Goal: Task Accomplishment & Management: Use online tool/utility

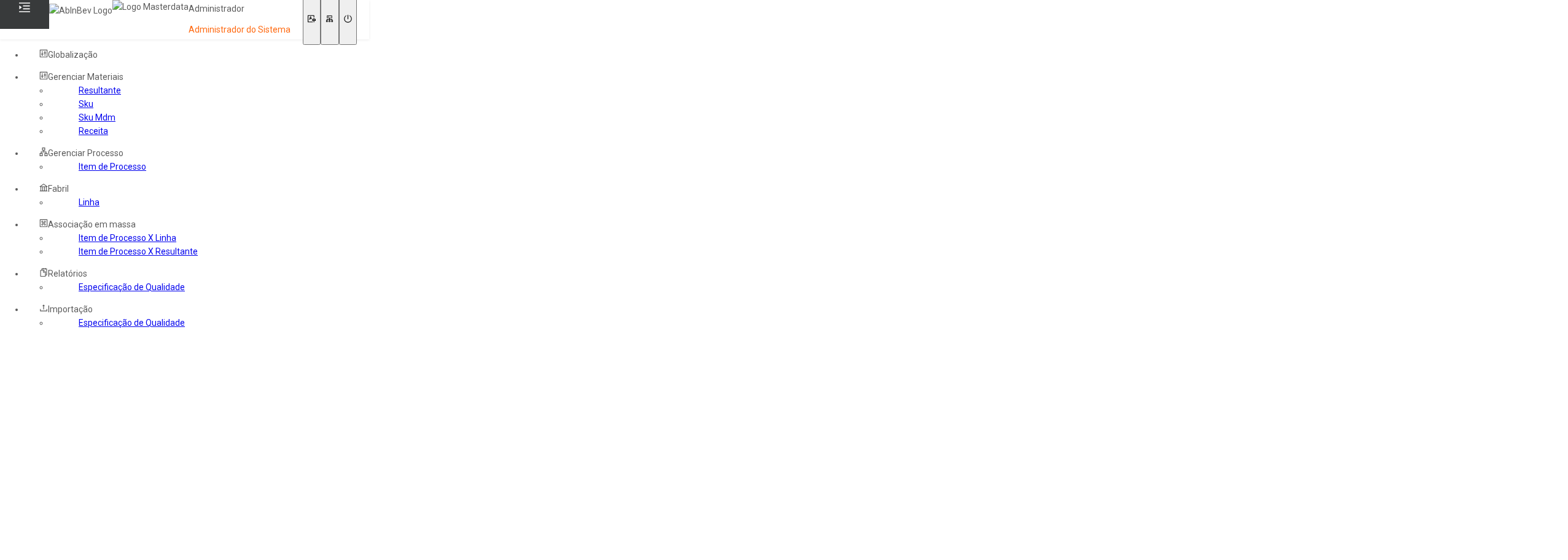
click at [78, 123] on link "Sku Mdm" at bounding box center [97, 117] width 37 height 10
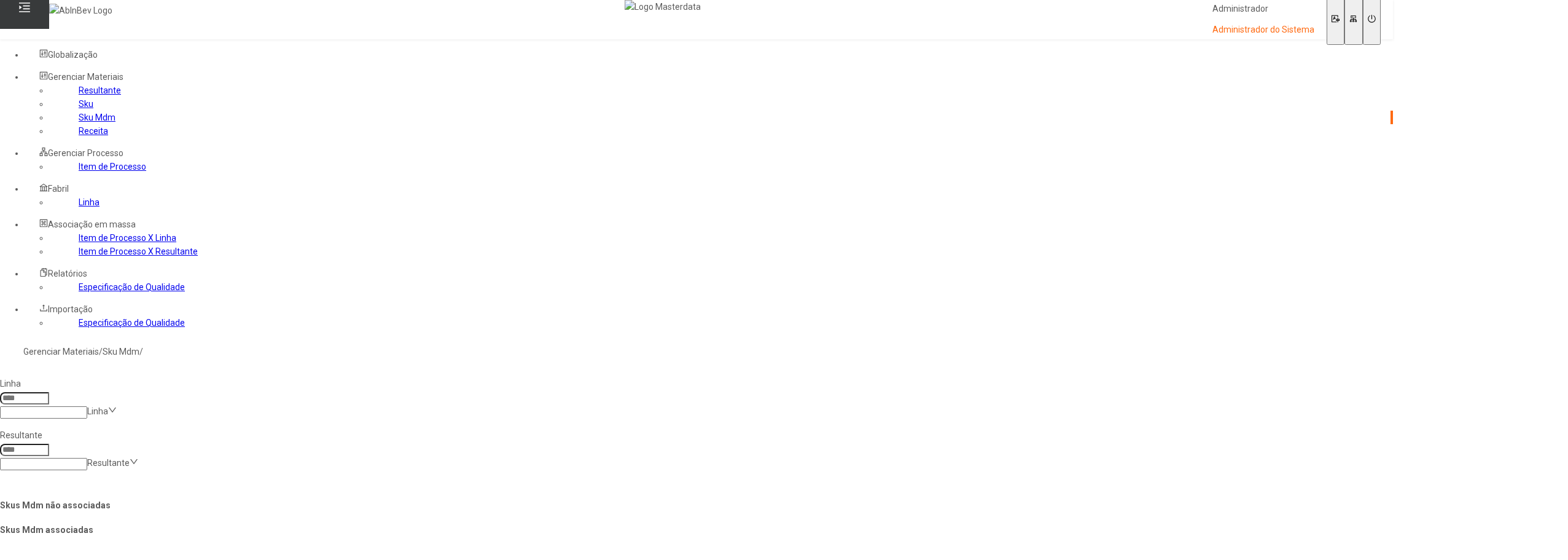
click at [87, 406] on input at bounding box center [43, 413] width 87 height 12
click at [49, 392] on input at bounding box center [24, 398] width 49 height 12
type input "****"
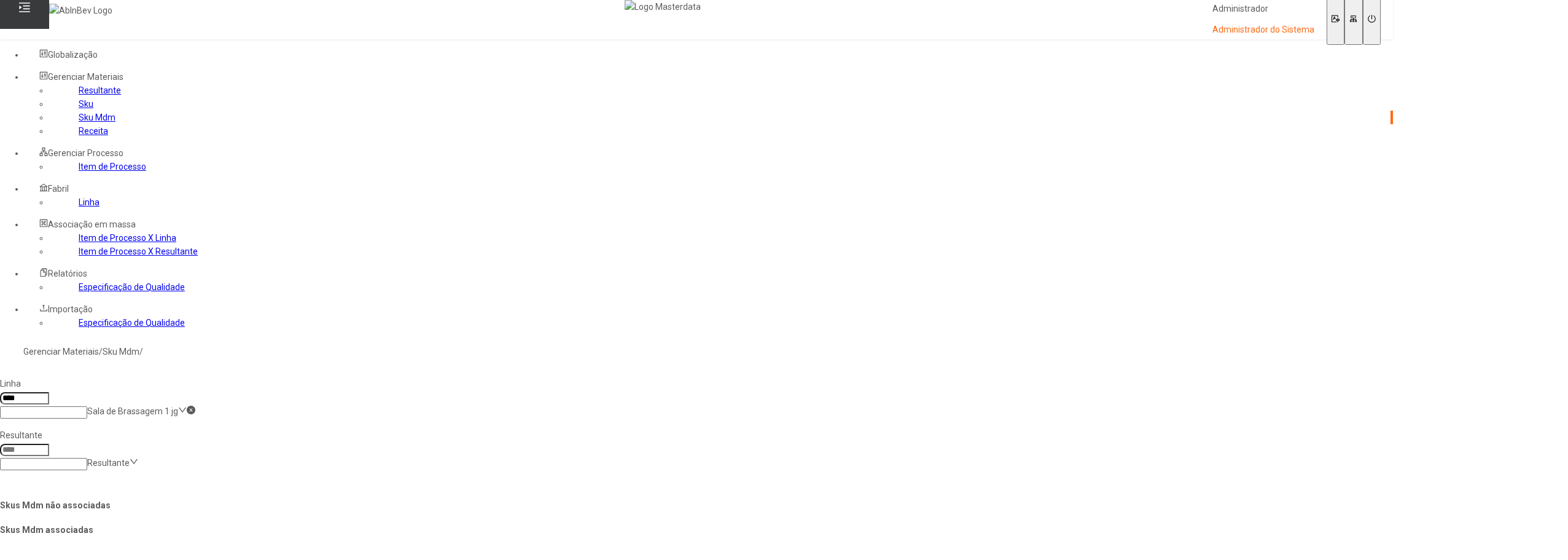
click at [209, 499] on h4 "Skus Mdm não associadas" at bounding box center [697, 506] width 1393 height 14
click at [49, 392] on input at bounding box center [24, 398] width 49 height 12
type input "****"
click at [533, 499] on h4 "Skus Mdm não associadas" at bounding box center [697, 506] width 1393 height 14
click at [340, 499] on h4 "Skus Mdm não associadas" at bounding box center [697, 506] width 1393 height 14
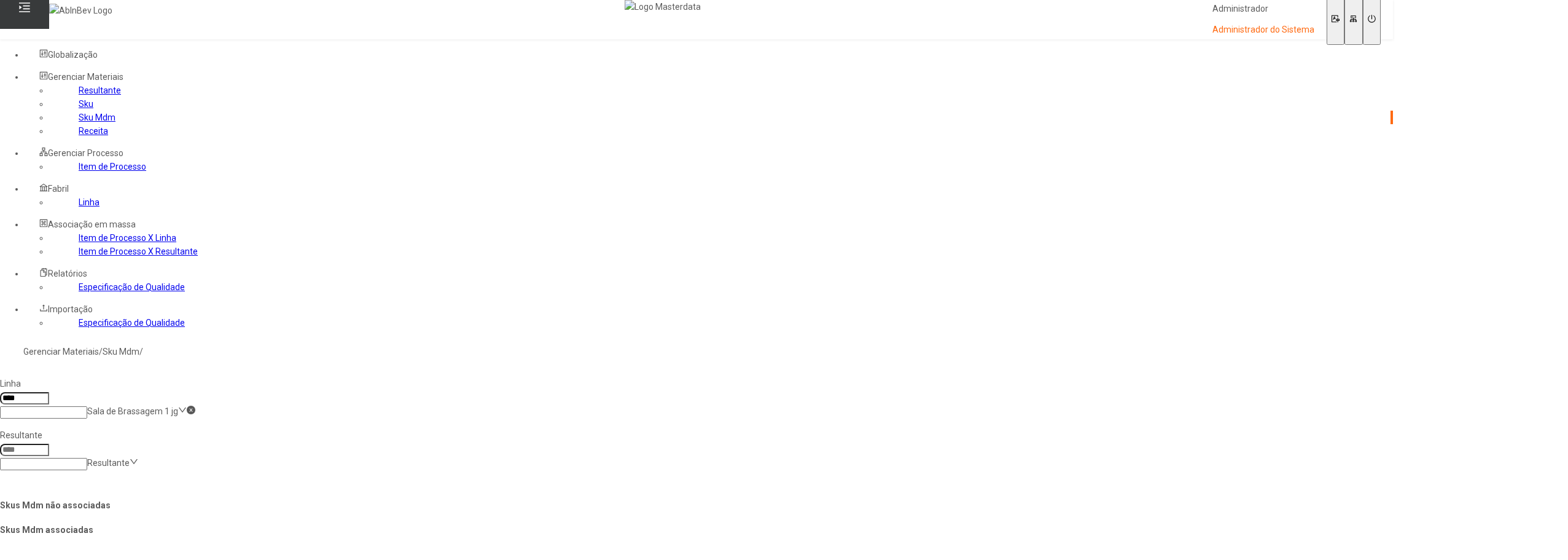
click at [195, 406] on icon at bounding box center [191, 410] width 8 height 8
click at [364, 499] on h4 "Skus Mdm não associadas" at bounding box center [697, 506] width 1393 height 14
drag, startPoint x: 531, startPoint y: 165, endPoint x: 545, endPoint y: 165, distance: 14.0
click at [545, 499] on h4 "Skus Mdm não associadas" at bounding box center [697, 506] width 1393 height 14
click at [614, 499] on h4 "Skus Mdm não associadas" at bounding box center [697, 506] width 1393 height 14
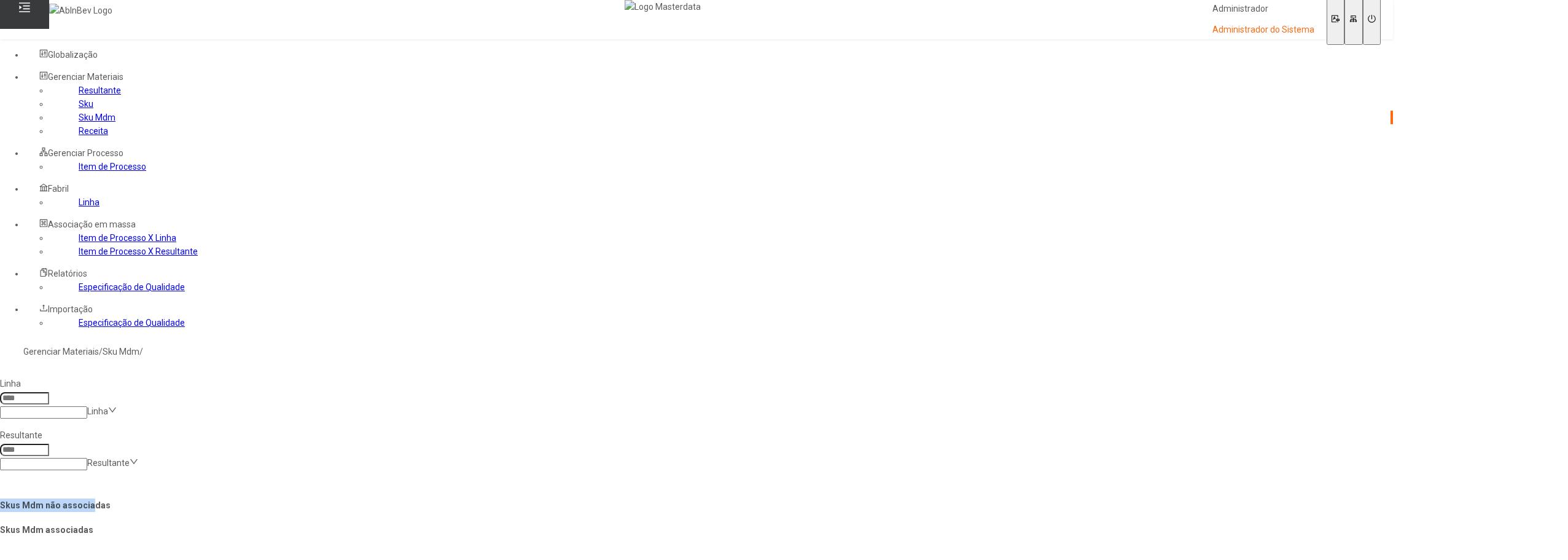
click at [560, 499] on h4 "Skus Mdm não associadas" at bounding box center [697, 506] width 1393 height 14
click at [49, 392] on input at bounding box center [24, 398] width 49 height 12
type input "****"
